Goal: Use online tool/utility: Utilize a website feature to perform a specific function

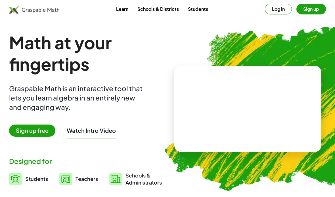
click at [243, 111] on video at bounding box center [247, 109] width 85 height 43
click at [259, 103] on div at bounding box center [249, 112] width 42 height 18
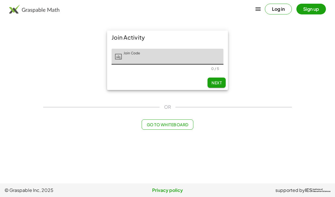
click at [176, 123] on span "Go to Whiteboard" at bounding box center [167, 124] width 42 height 5
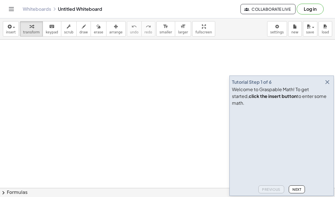
click at [327, 86] on icon "button" at bounding box center [327, 82] width 7 height 7
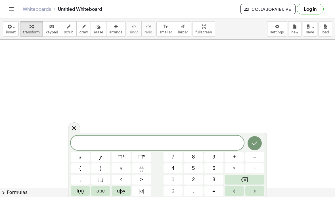
scroll to position [2, 0]
click at [124, 144] on span at bounding box center [157, 143] width 173 height 9
click at [148, 169] on button "Fraction" at bounding box center [141, 169] width 19 height 10
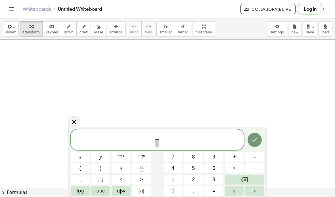
click at [174, 169] on span "4" at bounding box center [172, 169] width 3 height 8
click at [159, 144] on span "4 ​ ​" at bounding box center [157, 141] width 7 height 14
click at [176, 179] on button "1" at bounding box center [172, 180] width 19 height 10
click at [192, 170] on span "5" at bounding box center [193, 169] width 3 height 8
click at [188, 140] on span "4 1 5 ​ ​" at bounding box center [157, 140] width 173 height 15
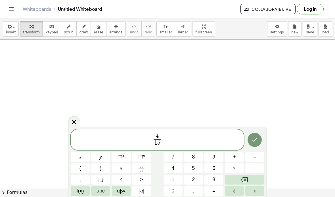
click at [251, 180] on button "Backspace" at bounding box center [244, 180] width 39 height 10
click at [251, 179] on button "Backspace" at bounding box center [244, 180] width 39 height 10
click at [252, 180] on button "Backspace" at bounding box center [244, 180] width 39 height 10
click at [179, 136] on span "4 ​ ​" at bounding box center [157, 140] width 173 height 15
click at [247, 181] on icon "Backspace" at bounding box center [244, 180] width 7 height 7
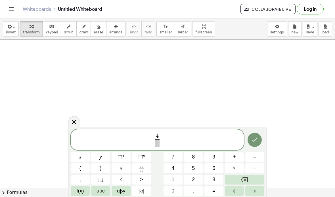
click at [247, 181] on icon "Backspace" at bounding box center [244, 180] width 7 height 7
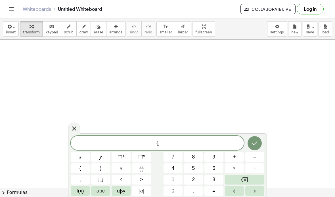
click at [247, 180] on icon "Backspace" at bounding box center [244, 180] width 7 height 7
click at [146, 166] on button "Fraction" at bounding box center [141, 169] width 19 height 10
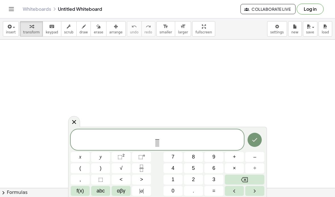
click at [197, 182] on button "2" at bounding box center [193, 180] width 19 height 10
click at [256, 156] on button "–" at bounding box center [254, 157] width 19 height 10
click at [210, 182] on button "3" at bounding box center [213, 180] width 19 height 10
click at [83, 156] on button "x" at bounding box center [80, 157] width 19 height 10
click at [251, 180] on button "Backspace" at bounding box center [244, 180] width 39 height 10
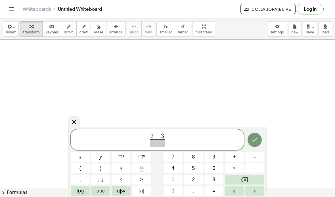
click at [101, 193] on span "abc" at bounding box center [100, 192] width 8 height 8
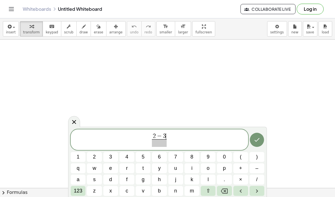
click at [83, 180] on button "a" at bounding box center [78, 180] width 15 height 10
click at [162, 144] on span at bounding box center [159, 144] width 18 height 8
click at [162, 187] on button "b" at bounding box center [159, 191] width 15 height 10
click at [185, 140] on span "2 − 3 a b ​ ​" at bounding box center [159, 140] width 177 height 15
click at [256, 169] on span "–" at bounding box center [256, 169] width 3 height 8
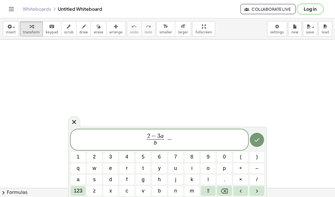
click at [81, 180] on button "a" at bounding box center [78, 180] width 15 height 10
click at [78, 193] on span "123" at bounding box center [78, 192] width 9 height 8
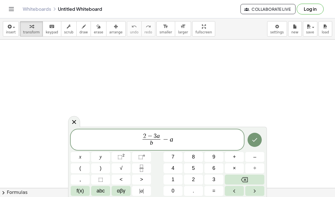
click at [214, 191] on span "=" at bounding box center [213, 192] width 3 height 8
click at [176, 178] on button "1" at bounding box center [172, 180] width 19 height 10
click at [256, 144] on button "Done" at bounding box center [254, 140] width 14 height 14
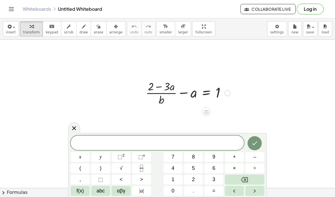
click at [77, 132] on icon at bounding box center [74, 128] width 7 height 7
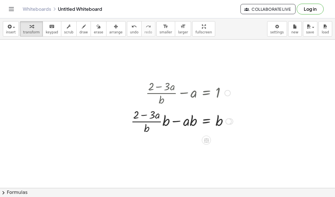
click at [206, 143] on icon at bounding box center [206, 140] width 5 height 5
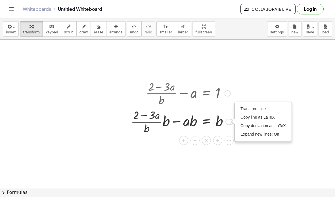
scroll to position [2, 0]
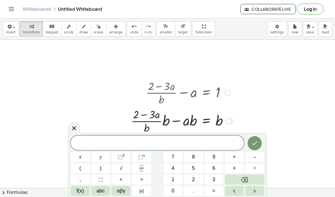
click at [256, 140] on icon "Done" at bounding box center [254, 143] width 7 height 7
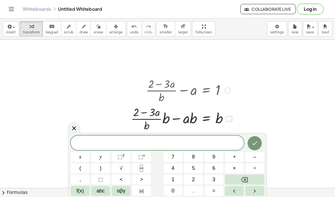
click at [77, 130] on icon at bounding box center [74, 128] width 7 height 7
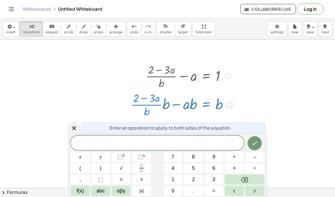
scroll to position [19, 0]
click at [203, 130] on span "Enter an operation to apply to both sides of the equation." at bounding box center [171, 128] width 122 height 7
click at [75, 131] on icon at bounding box center [74, 128] width 7 height 7
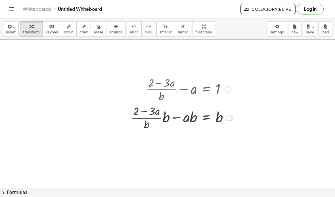
scroll to position [4, 0]
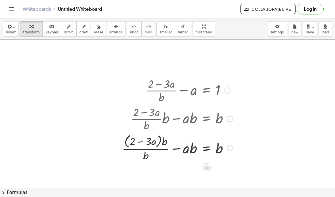
click at [203, 171] on icon at bounding box center [206, 168] width 6 height 6
click at [228, 170] on icon at bounding box center [228, 167] width 5 height 5
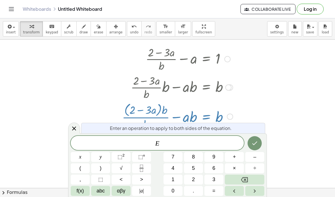
scroll to position [36, 0]
click at [73, 130] on icon at bounding box center [74, 129] width 4 height 4
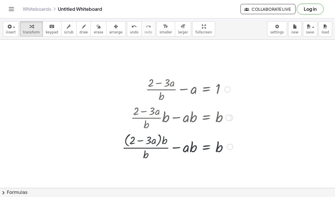
scroll to position [4, 0]
